Goal: Transaction & Acquisition: Purchase product/service

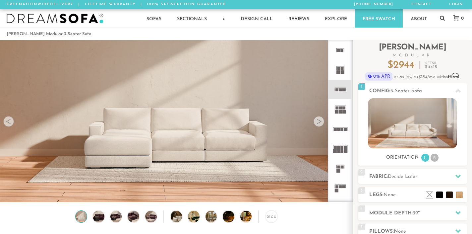
scroll to position [7267, 472]
click at [343, 106] on icon at bounding box center [340, 109] width 20 height 20
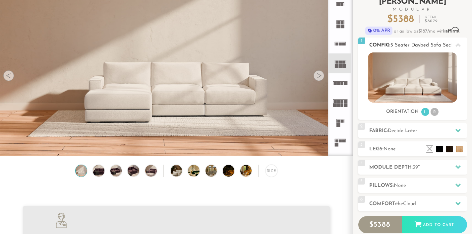
scroll to position [47, 0]
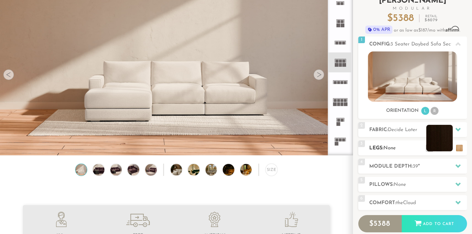
click at [439, 146] on li at bounding box center [439, 138] width 27 height 27
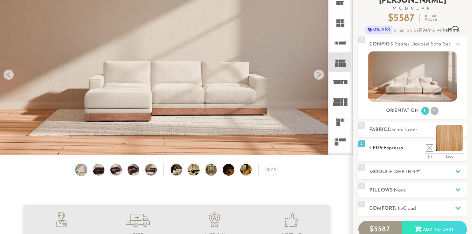
click at [461, 148] on li at bounding box center [449, 138] width 27 height 27
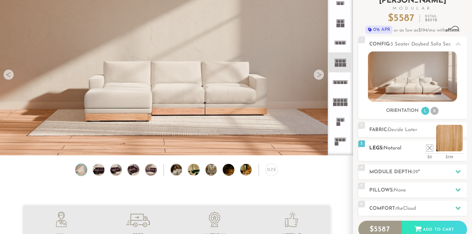
click at [438, 147] on li at bounding box center [449, 138] width 27 height 27
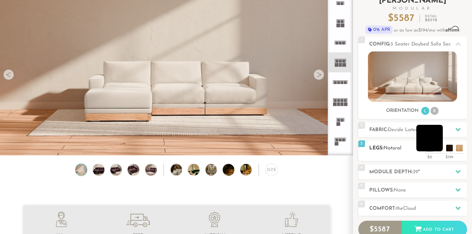
click at [440, 149] on li at bounding box center [429, 138] width 27 height 27
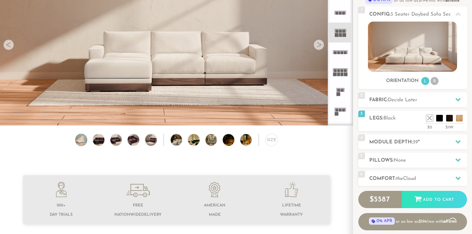
scroll to position [77, 0]
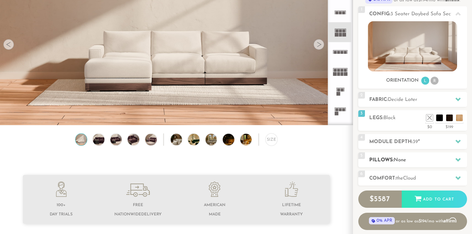
click at [416, 159] on h2 "Pillows: None" at bounding box center [418, 160] width 98 height 8
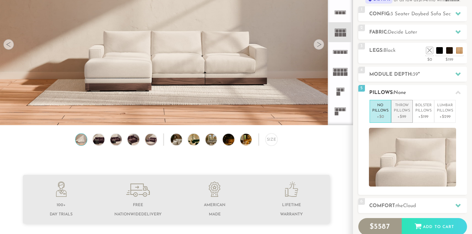
click at [401, 114] on p "+$99" at bounding box center [402, 117] width 16 height 6
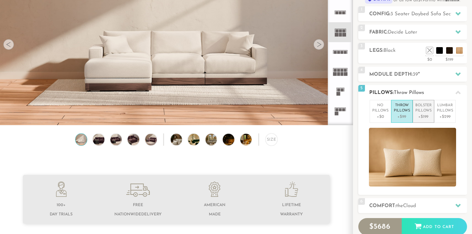
click at [423, 111] on p "Bolster Pillows" at bounding box center [423, 108] width 16 height 11
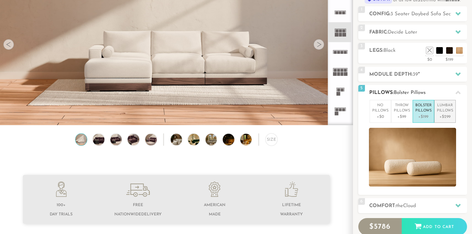
click at [438, 110] on p "Lumbar Pillows" at bounding box center [445, 108] width 16 height 11
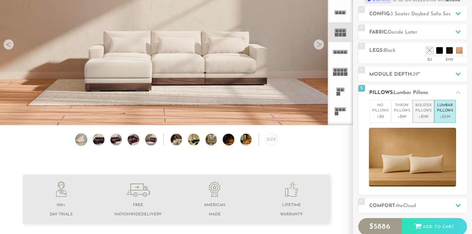
click at [422, 108] on p "Bolster Pillows" at bounding box center [423, 108] width 16 height 11
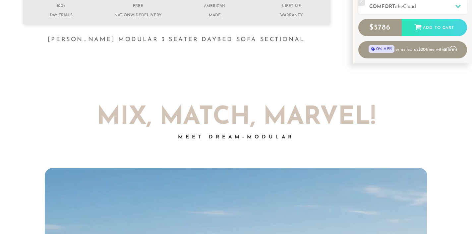
scroll to position [308, 0]
